Goal: Complete application form

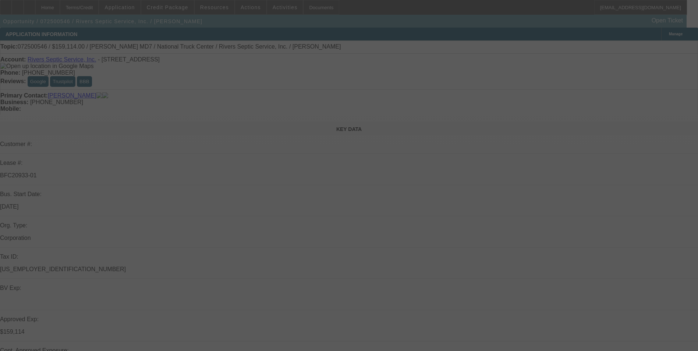
select select "0"
select select "2"
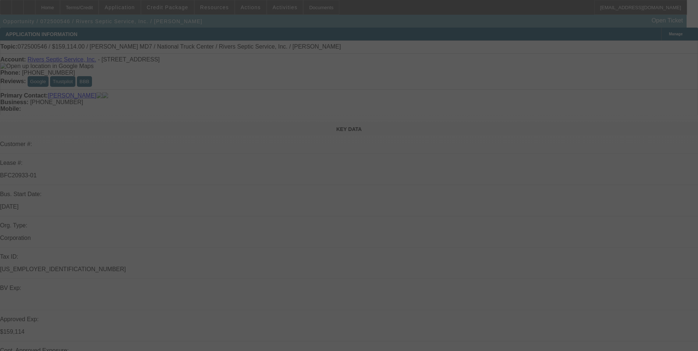
select select "0"
select select "2"
select select "0"
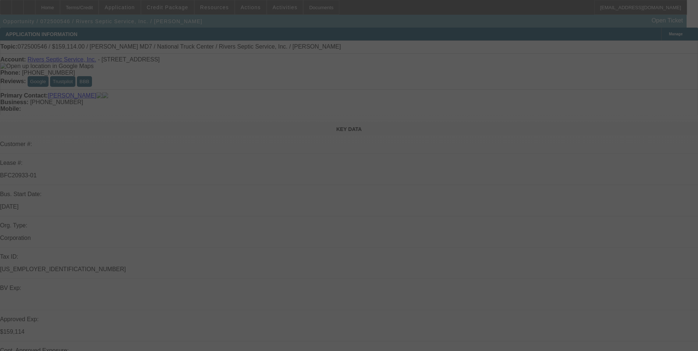
select select "2"
select select "0"
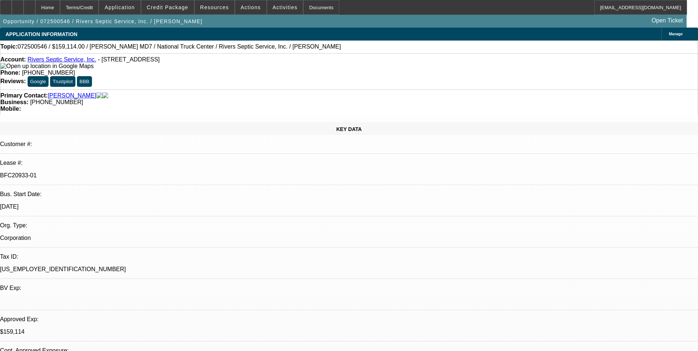
select select "1"
select select "6"
select select "1"
select select "2"
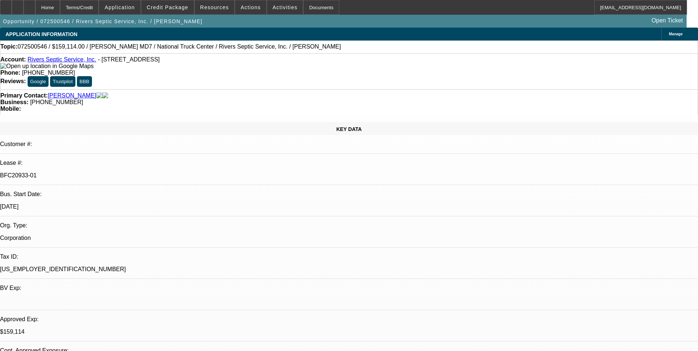
select select "6"
select select "1"
select select "2"
select select "6"
select select "1"
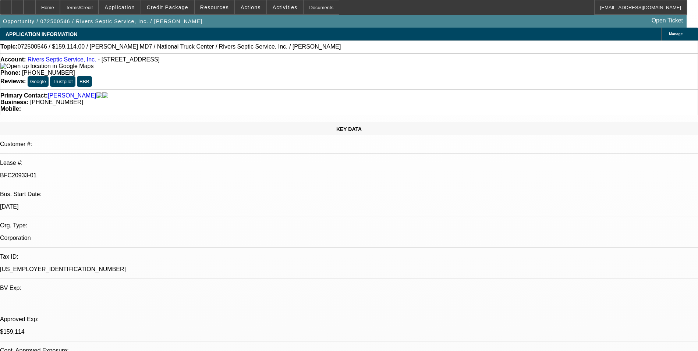
select select "2"
select select "6"
